Goal: Information Seeking & Learning: Learn about a topic

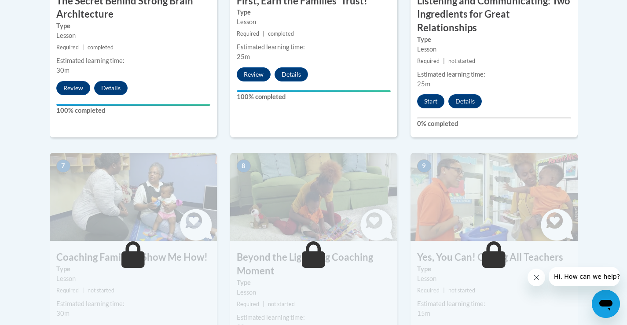
scroll to position [621, 0]
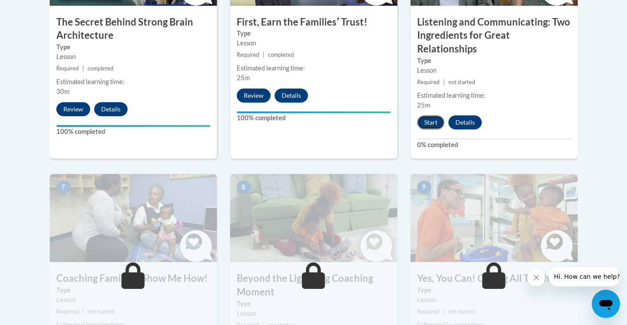
click at [432, 115] on button "Start" at bounding box center [430, 122] width 27 height 14
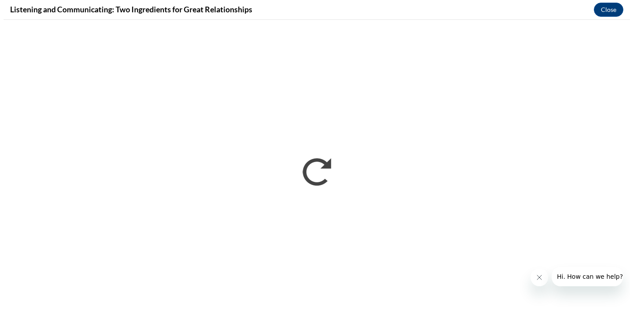
scroll to position [0, 0]
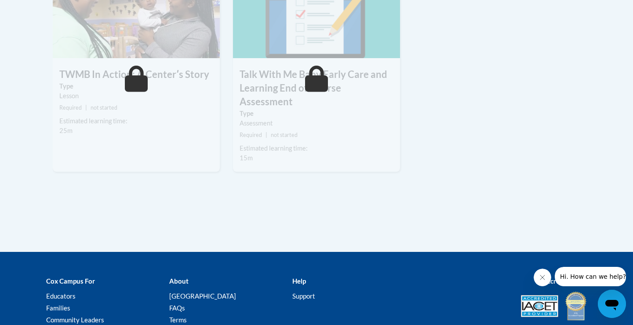
scroll to position [1064, 0]
